Goal: Transaction & Acquisition: Purchase product/service

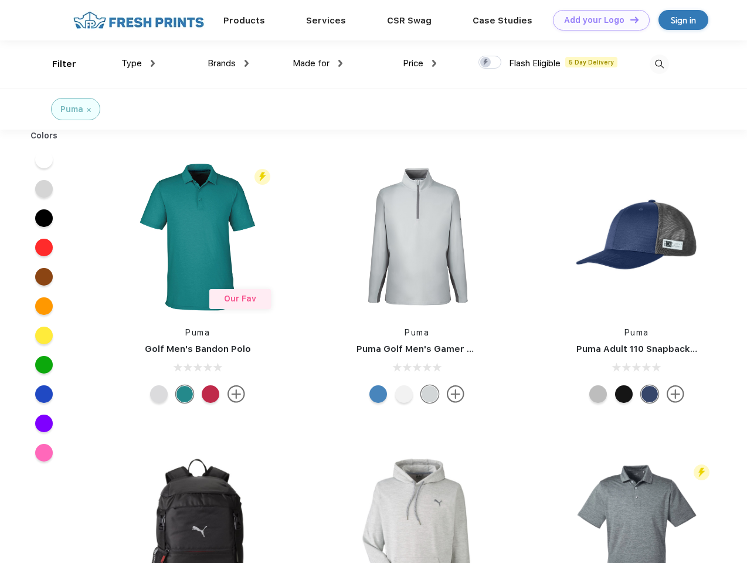
click at [597, 20] on link "Add your Logo Design Tool" at bounding box center [601, 20] width 97 height 21
click at [0, 0] on div "Design Tool" at bounding box center [0, 0] width 0 height 0
click at [629, 19] on link "Add your Logo Design Tool" at bounding box center [601, 20] width 97 height 21
click at [56, 64] on div "Filter" at bounding box center [64, 63] width 24 height 13
click at [138, 63] on span "Type" at bounding box center [131, 63] width 21 height 11
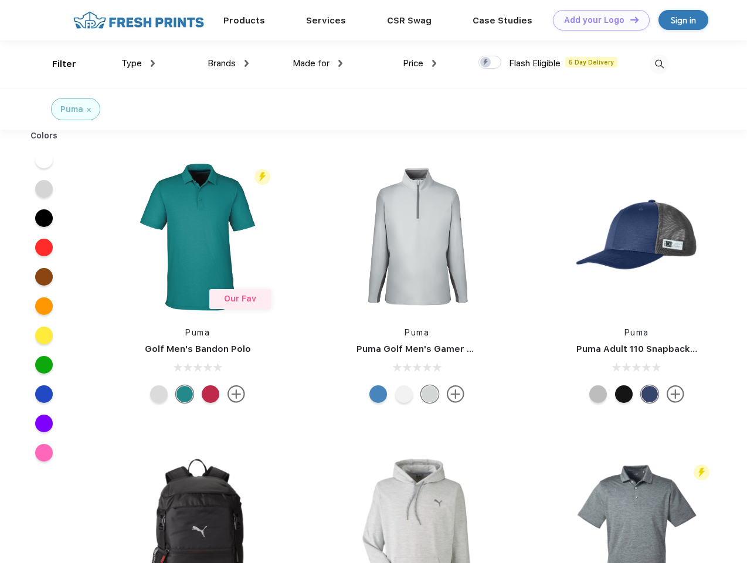
click at [228, 63] on span "Brands" at bounding box center [222, 63] width 28 height 11
click at [318, 63] on span "Made for" at bounding box center [311, 63] width 37 height 11
click at [420, 63] on span "Price" at bounding box center [413, 63] width 21 height 11
click at [490, 63] on div at bounding box center [489, 62] width 23 height 13
click at [486, 63] on input "checkbox" at bounding box center [482, 59] width 8 height 8
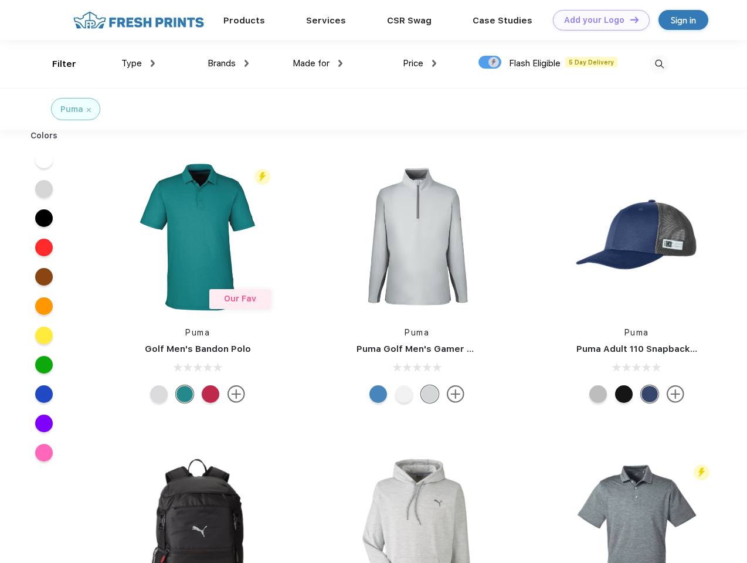
click at [659, 64] on img at bounding box center [659, 64] width 19 height 19
